Goal: Information Seeking & Learning: Understand process/instructions

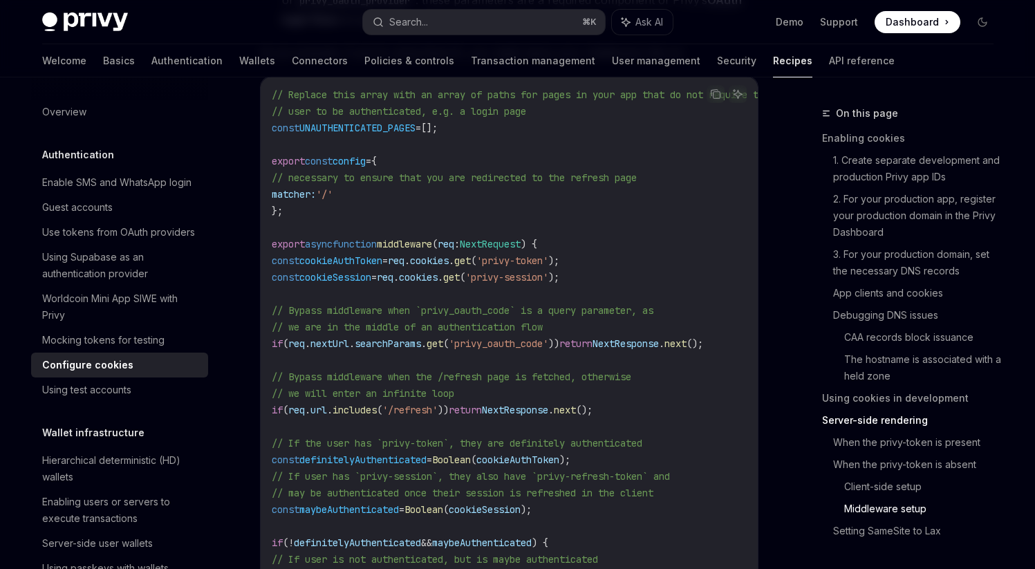
scroll to position [4088, 0]
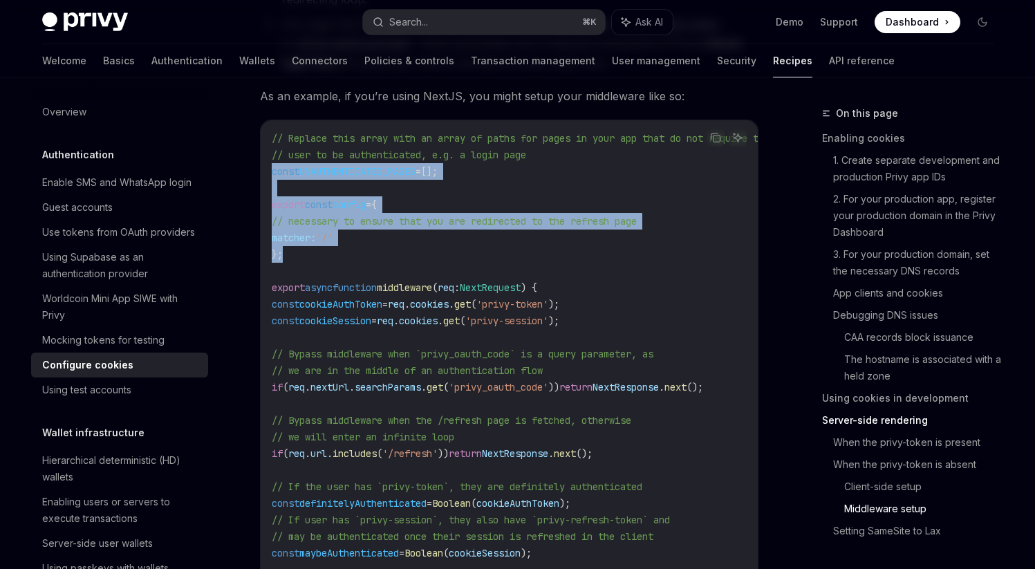
drag, startPoint x: 279, startPoint y: 248, endPoint x: 250, endPoint y: 170, distance: 83.6
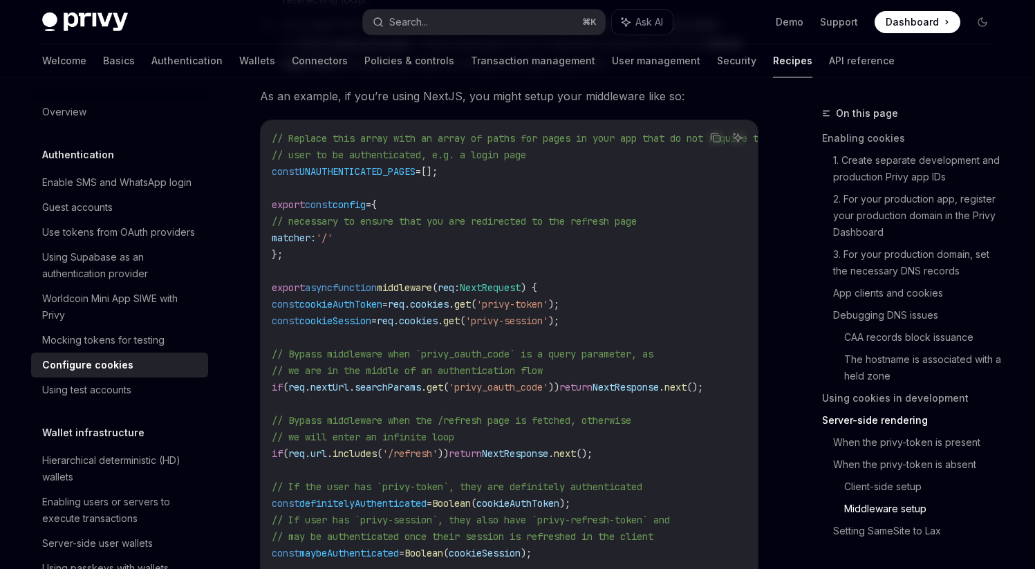
click at [570, 277] on code "// Replace this array with an array of paths for pages in your app that do not …" at bounding box center [537, 420] width 531 height 581
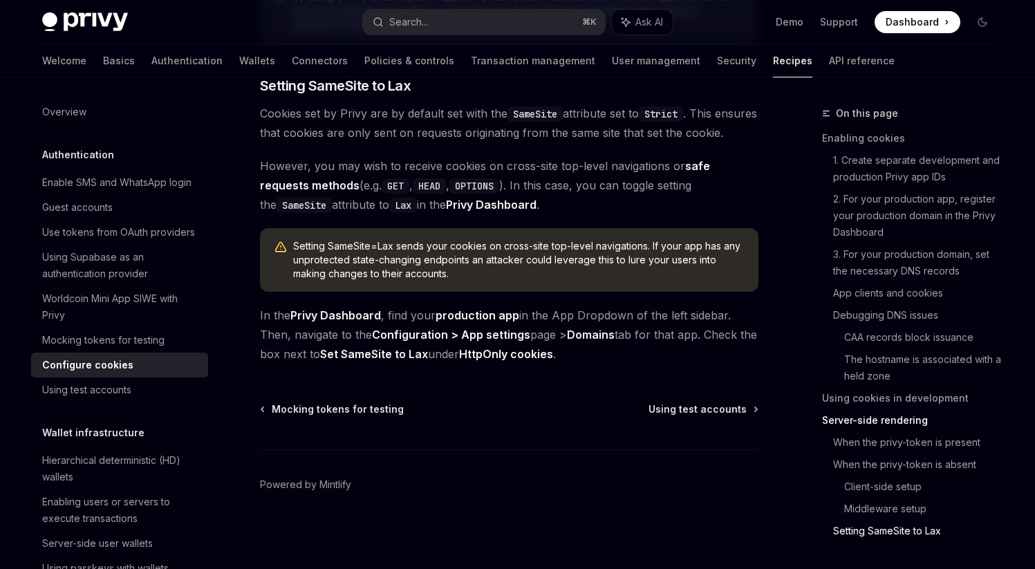
scroll to position [572, 0]
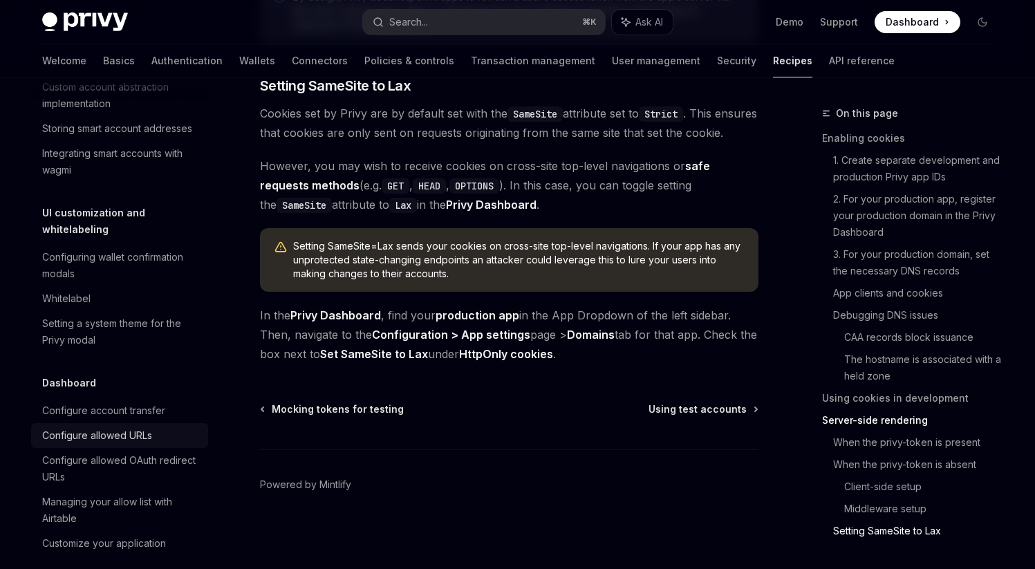
click at [118, 444] on div "Configure allowed URLs" at bounding box center [97, 435] width 110 height 17
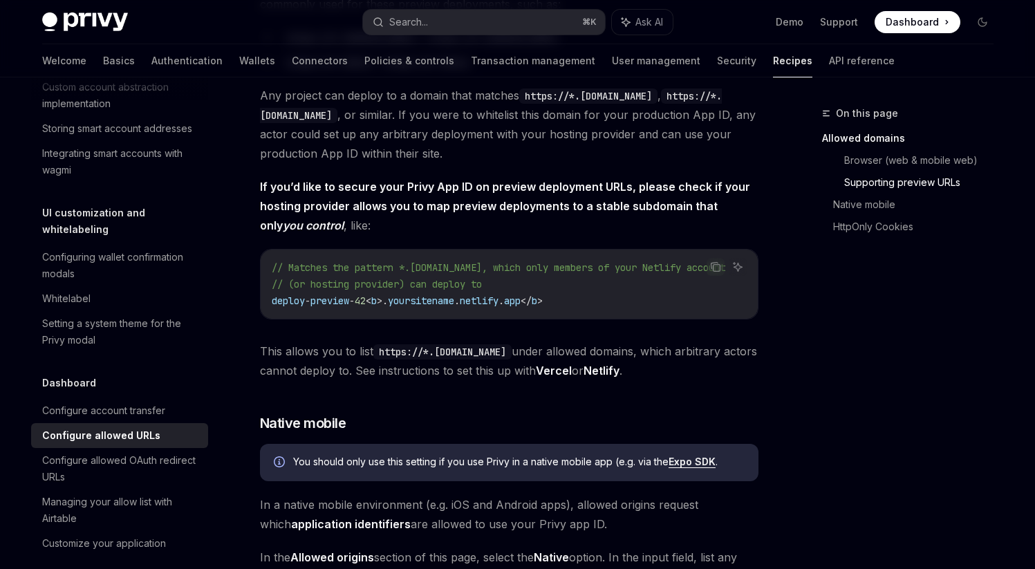
scroll to position [1101, 0]
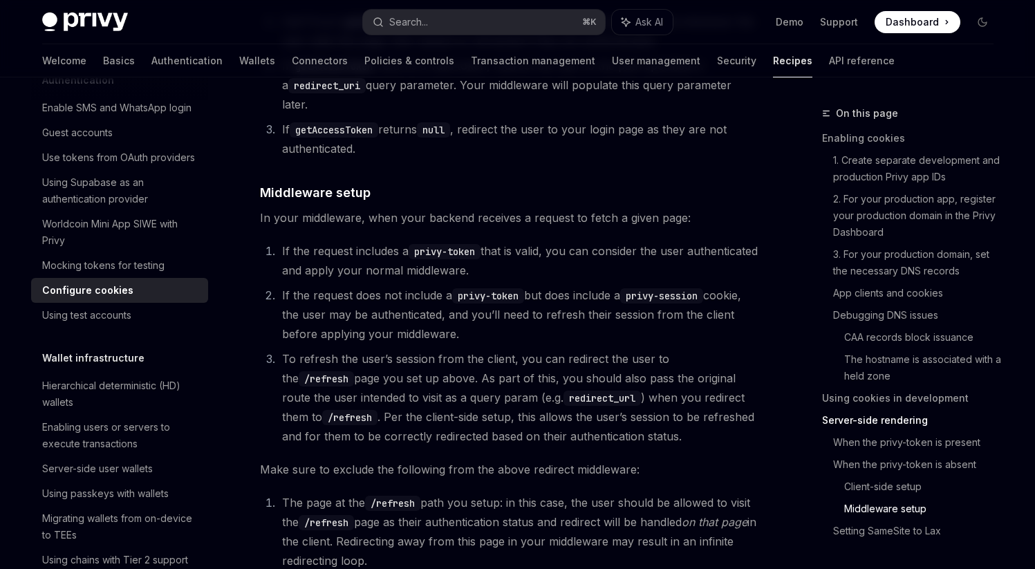
scroll to position [1963, 0]
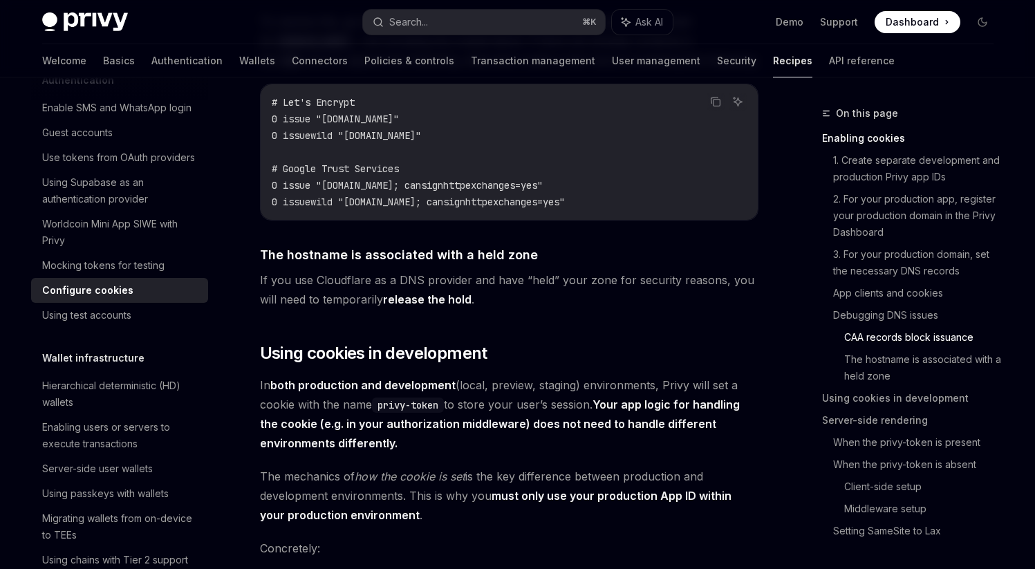
type textarea "*"
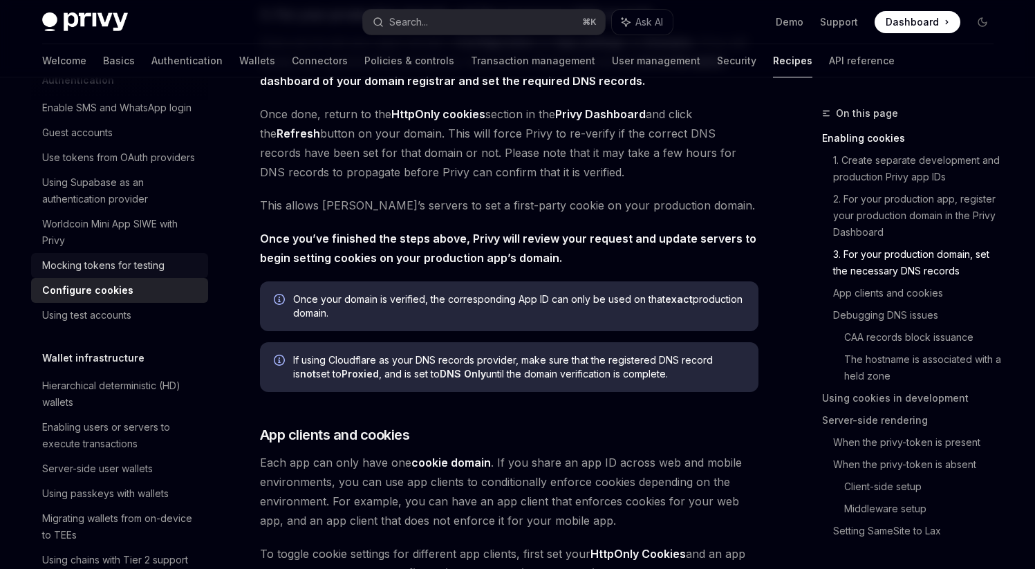
scroll to position [0, 0]
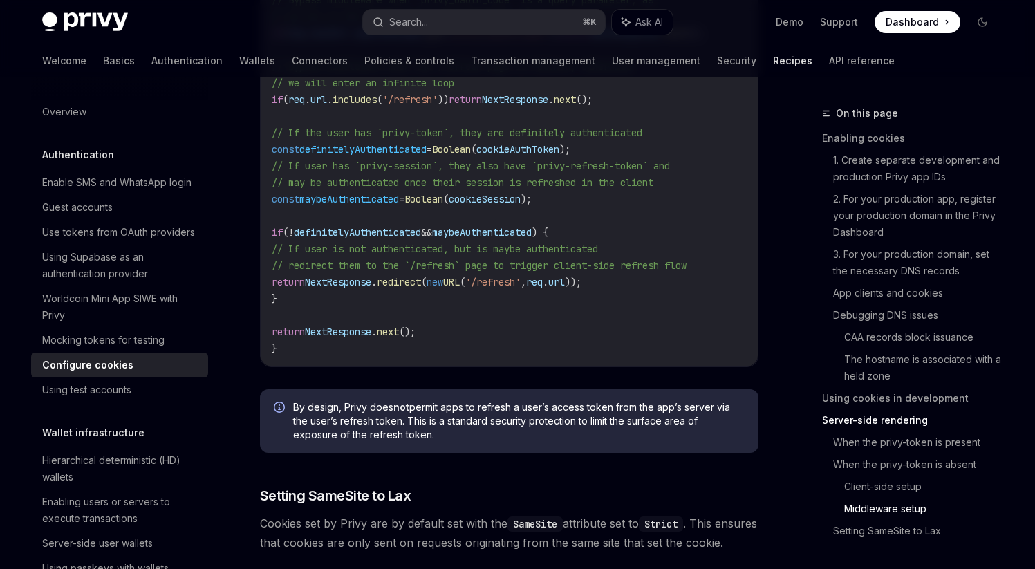
scroll to position [4451, 0]
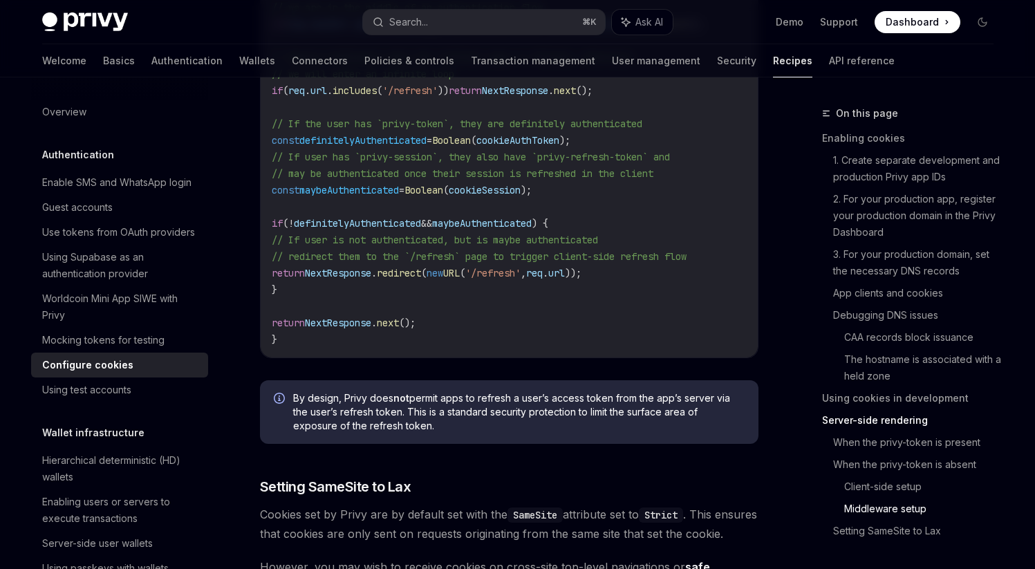
drag, startPoint x: 397, startPoint y: 362, endPoint x: 450, endPoint y: 359, distance: 52.6
click at [450, 358] on div "Copy Ask AI // Replace this array with an array of paths for pages in your app …" at bounding box center [509, 57] width 498 height 601
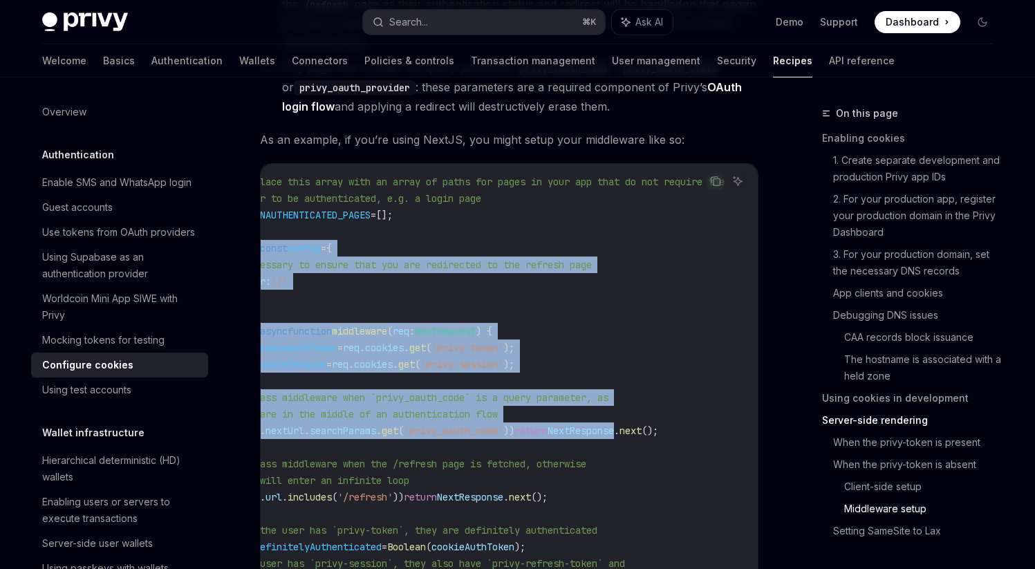
scroll to position [0, 0]
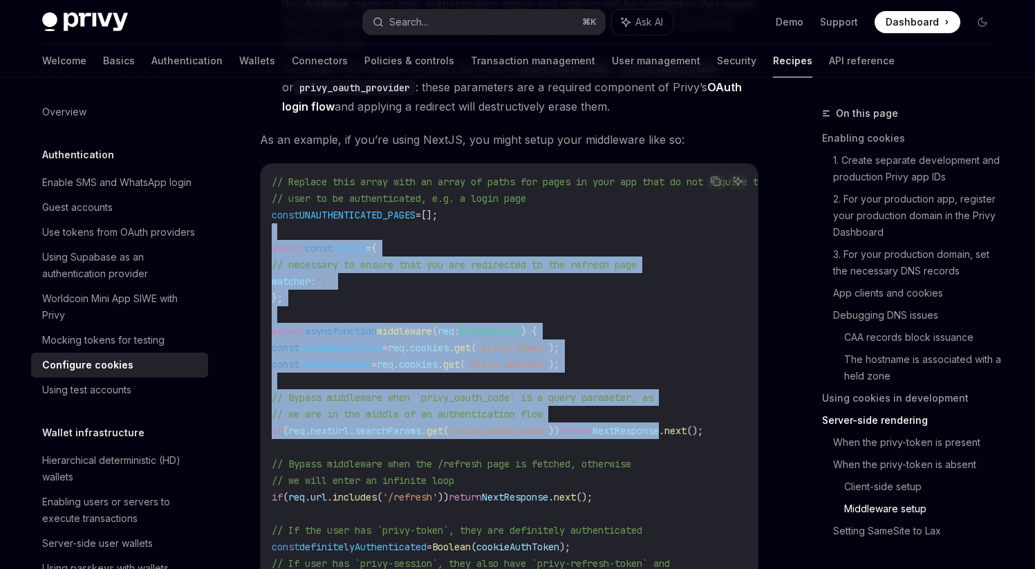
drag, startPoint x: 625, startPoint y: 427, endPoint x: 335, endPoint y: 227, distance: 351.9
click at [335, 227] on code "// Replace this array with an array of paths for pages in your app that do not …" at bounding box center [537, 464] width 531 height 581
click at [375, 301] on code "// Replace this array with an array of paths for pages in your app that do not …" at bounding box center [537, 464] width 531 height 581
